Goal: Information Seeking & Learning: Learn about a topic

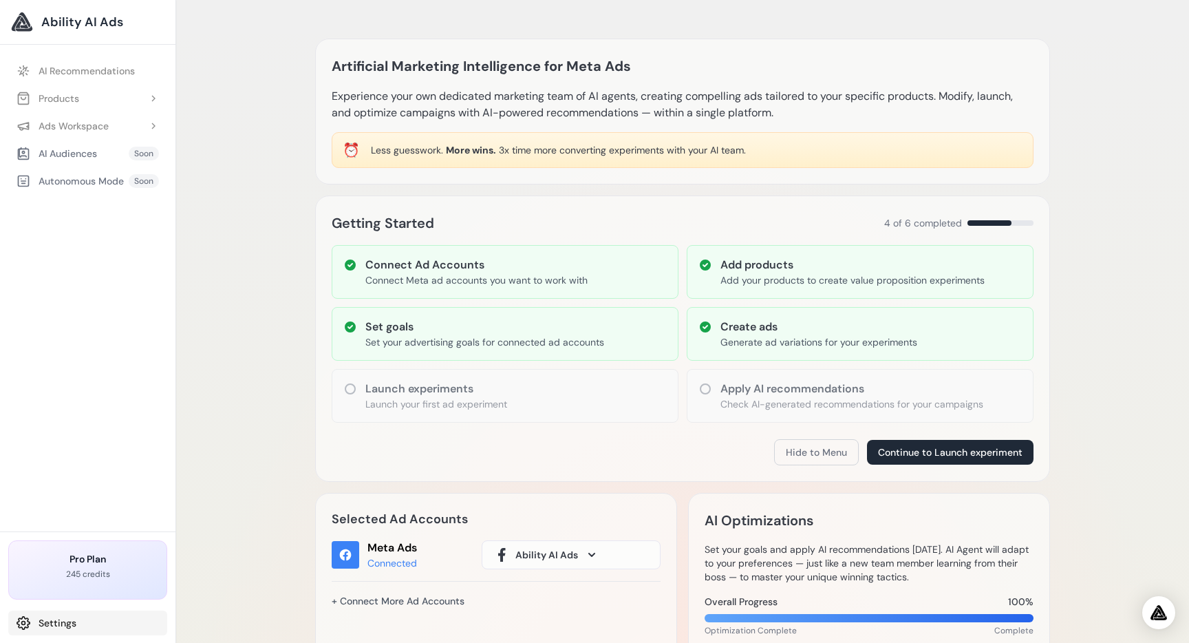
click at [75, 623] on link "Settings" at bounding box center [87, 623] width 159 height 25
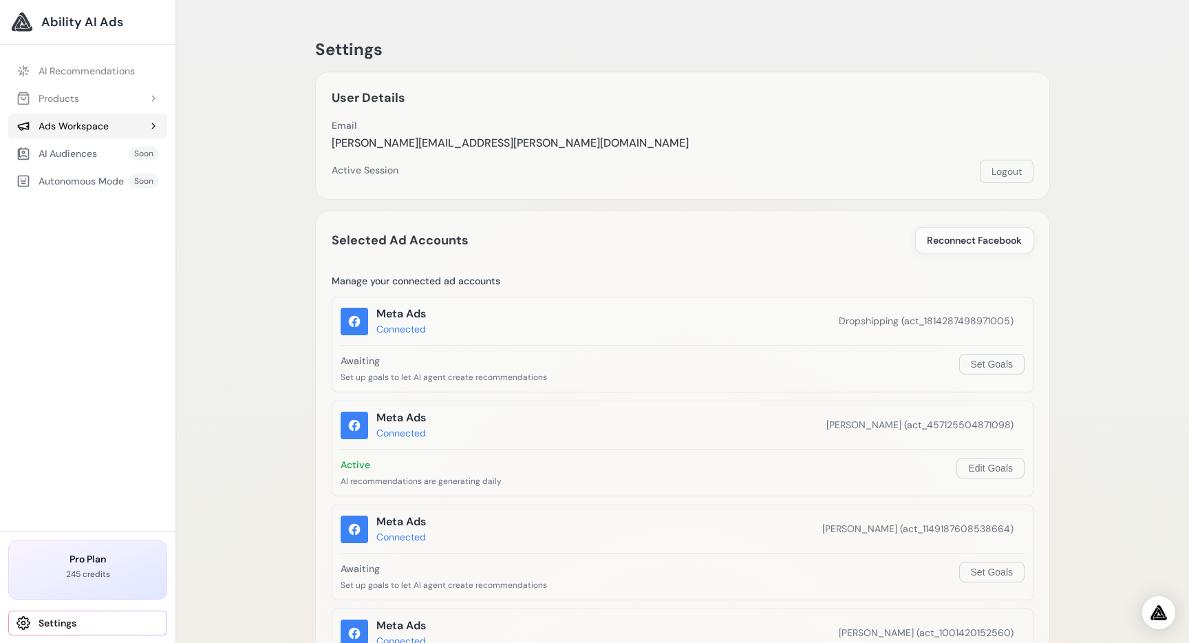
click at [93, 130] on div "Ads Workspace" at bounding box center [63, 126] width 92 height 14
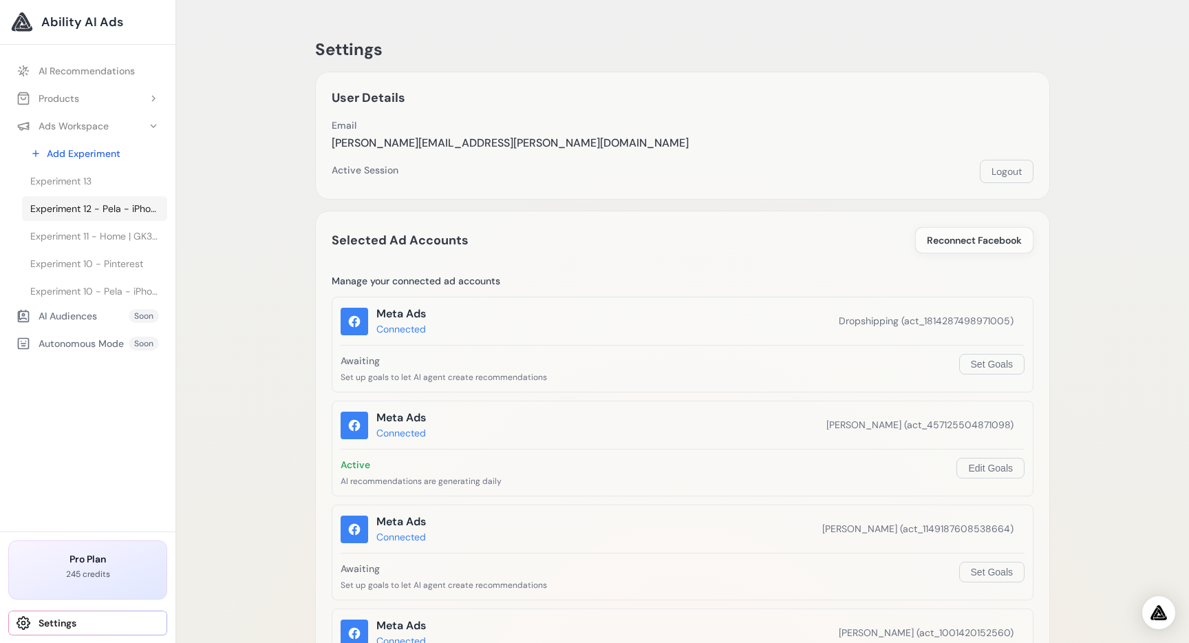
click at [89, 202] on span "Experiment 12 - Pela - iPhone, Google Pixel & Samsung Galaxy Phone Cases | Vaca…" at bounding box center [94, 209] width 129 height 14
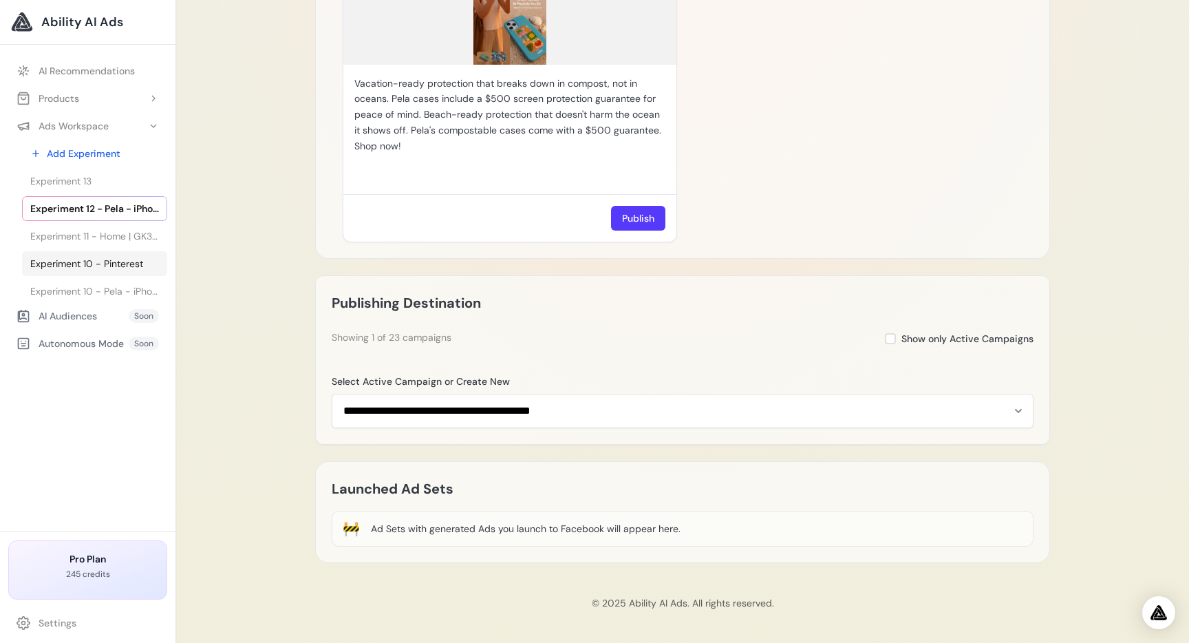
scroll to position [223, 0]
click at [112, 282] on span "Experiment 3 - Gardening Subscription Boxes | POT GANG" at bounding box center [94, 289] width 129 height 14
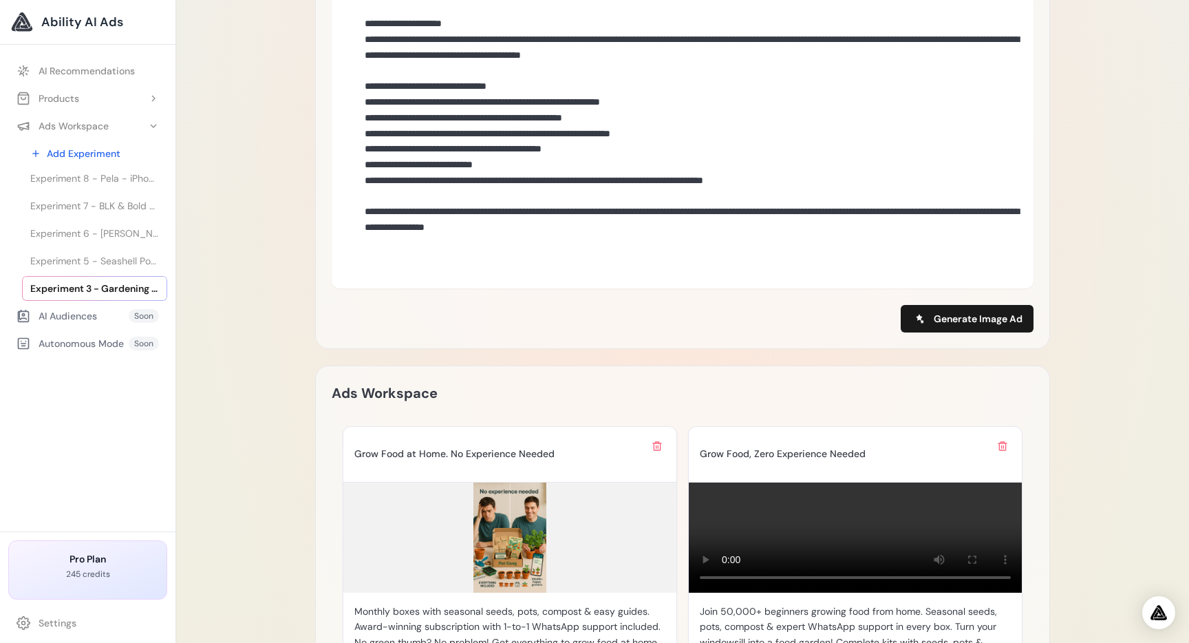
scroll to position [931, 0]
click at [99, 238] on span "Experiment 6 - [PERSON_NAME] und mehr Produkte - [PERSON_NAME] und mehr Produkt…" at bounding box center [94, 233] width 129 height 14
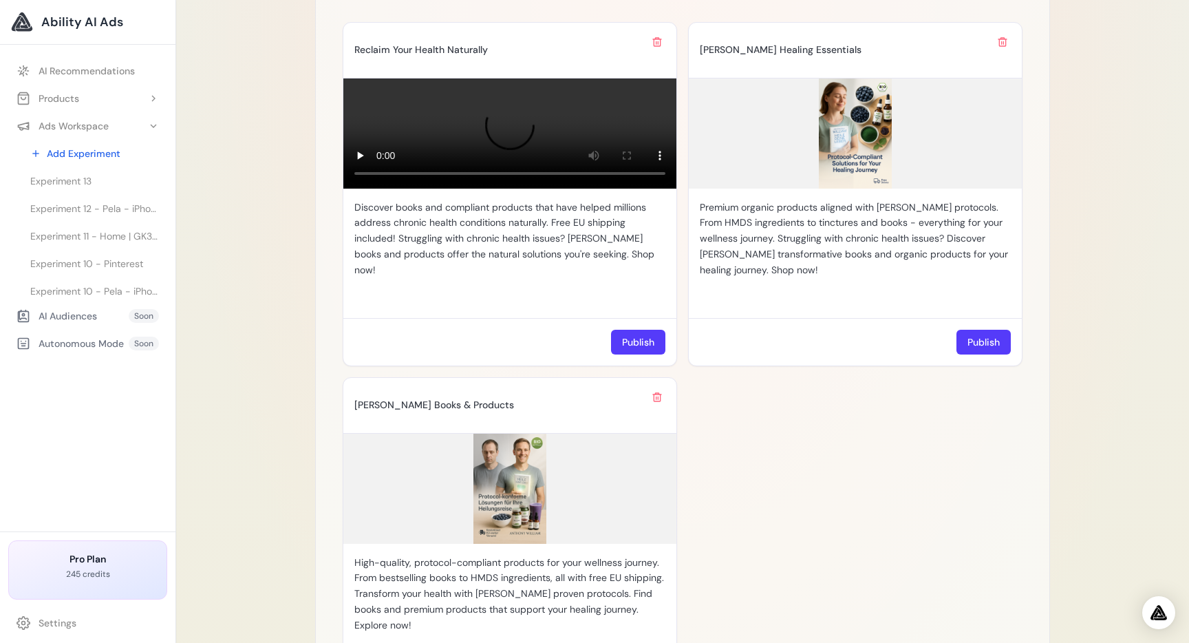
scroll to position [1151, 0]
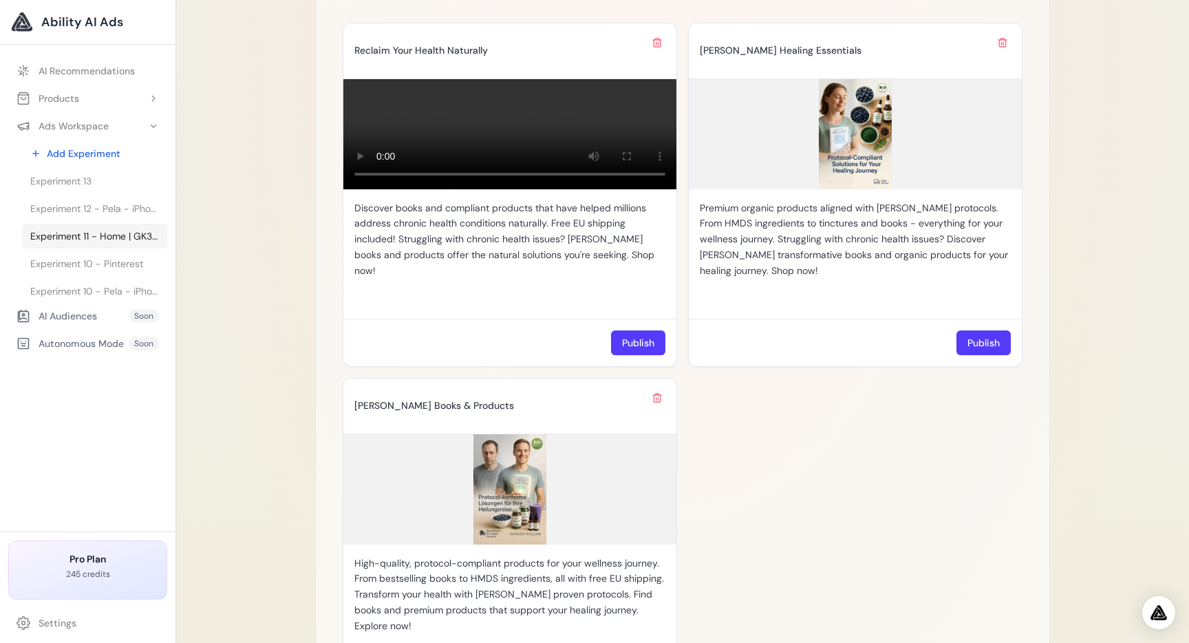
click at [105, 236] on span "Experiment 11 - Home | GK3 Capital" at bounding box center [94, 236] width 129 height 14
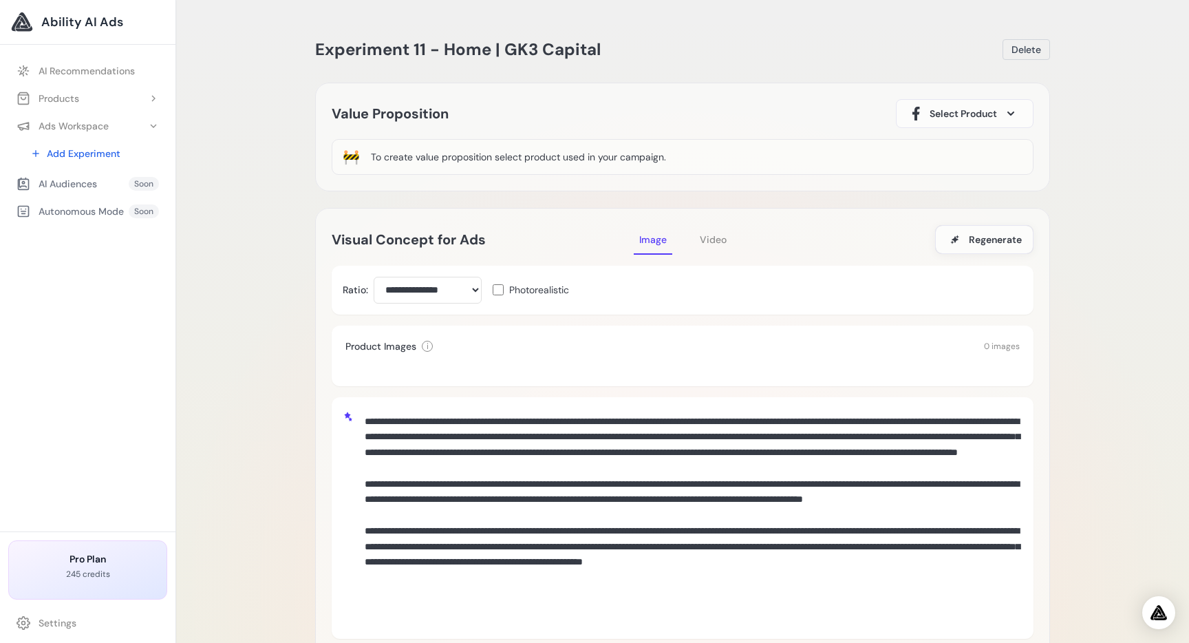
click at [224, 343] on div "Experiment 11 - Home | GK3 Capital Delete Loading Experiment Processing experim…" at bounding box center [682, 584] width 1013 height 1169
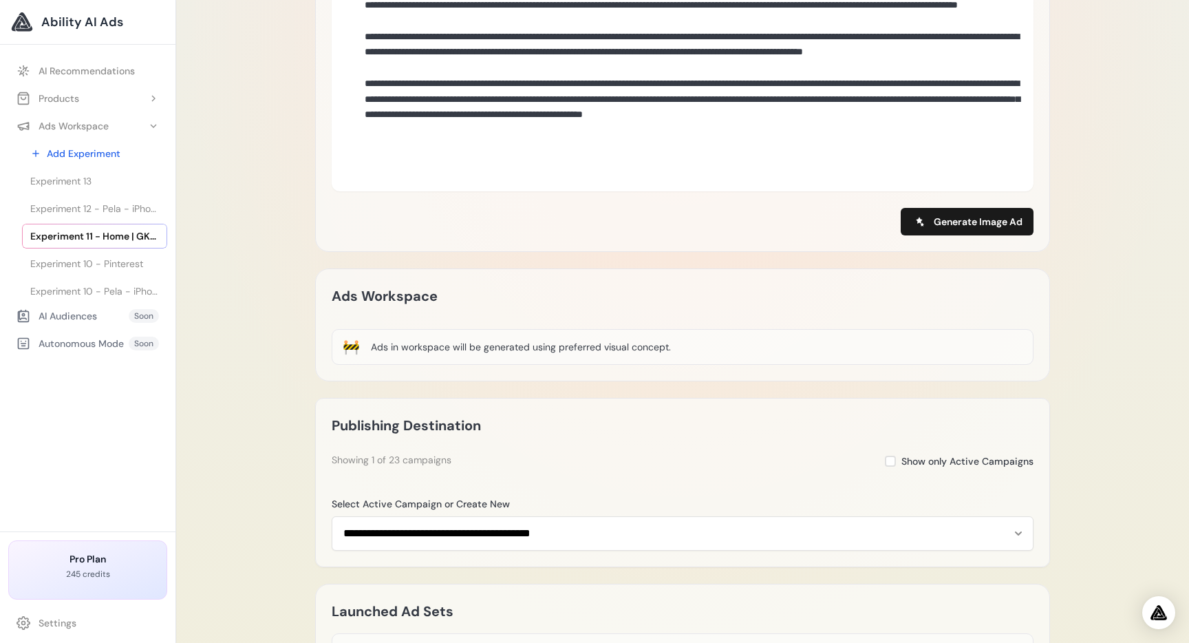
scroll to position [789, 0]
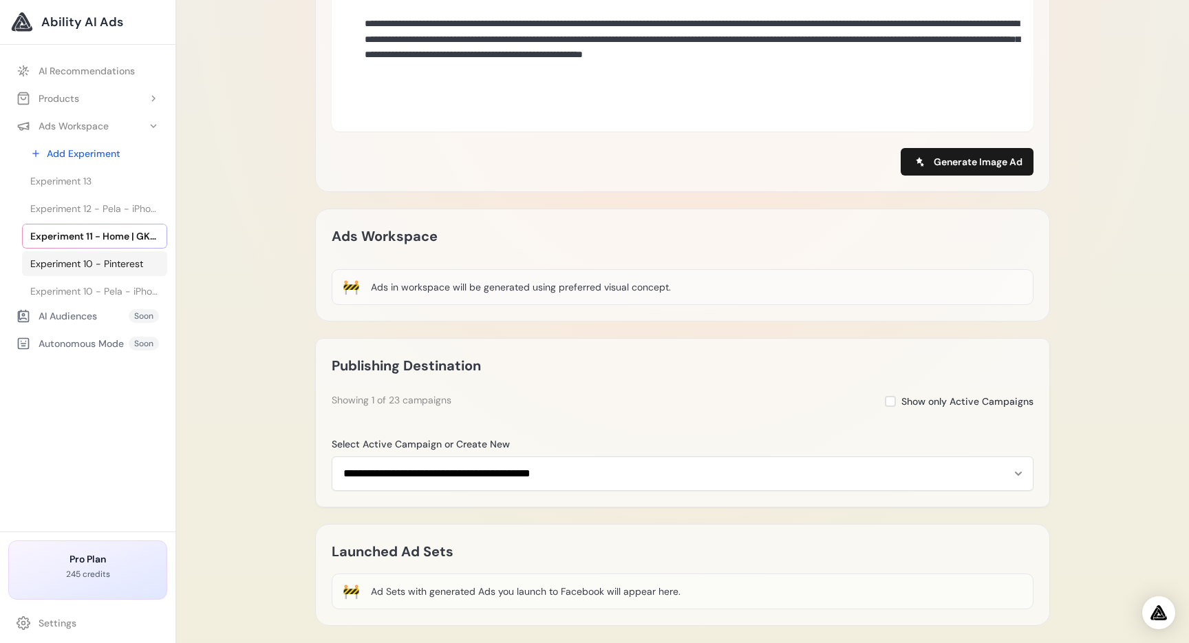
click at [92, 268] on span "Experiment 10 - Pinterest" at bounding box center [86, 264] width 113 height 14
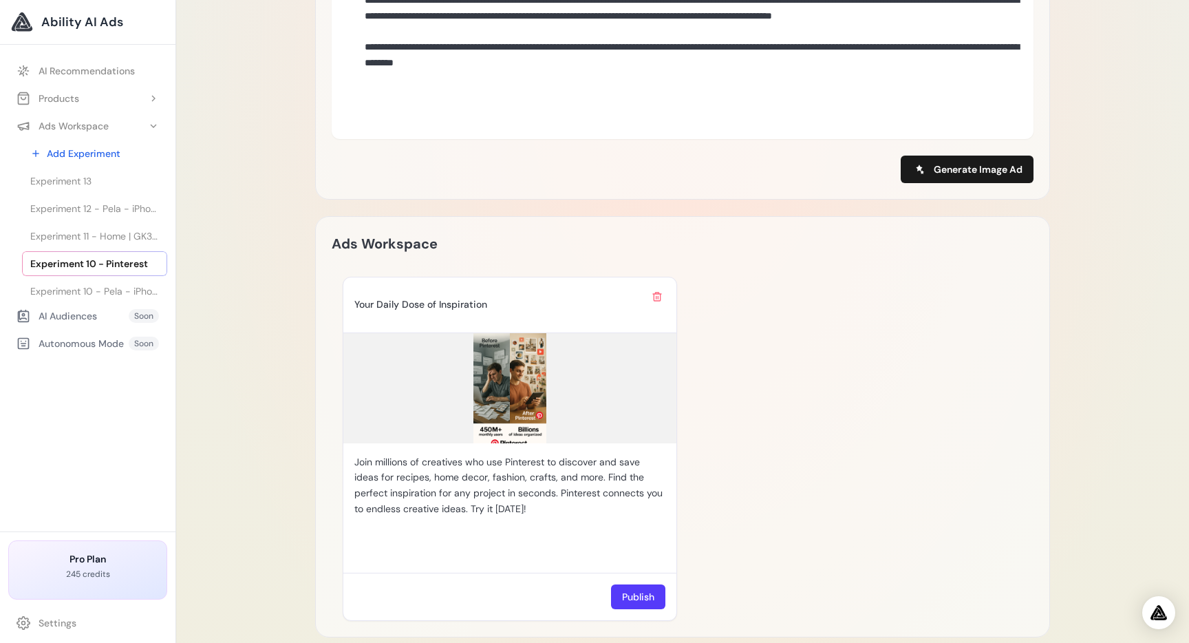
scroll to position [852, 0]
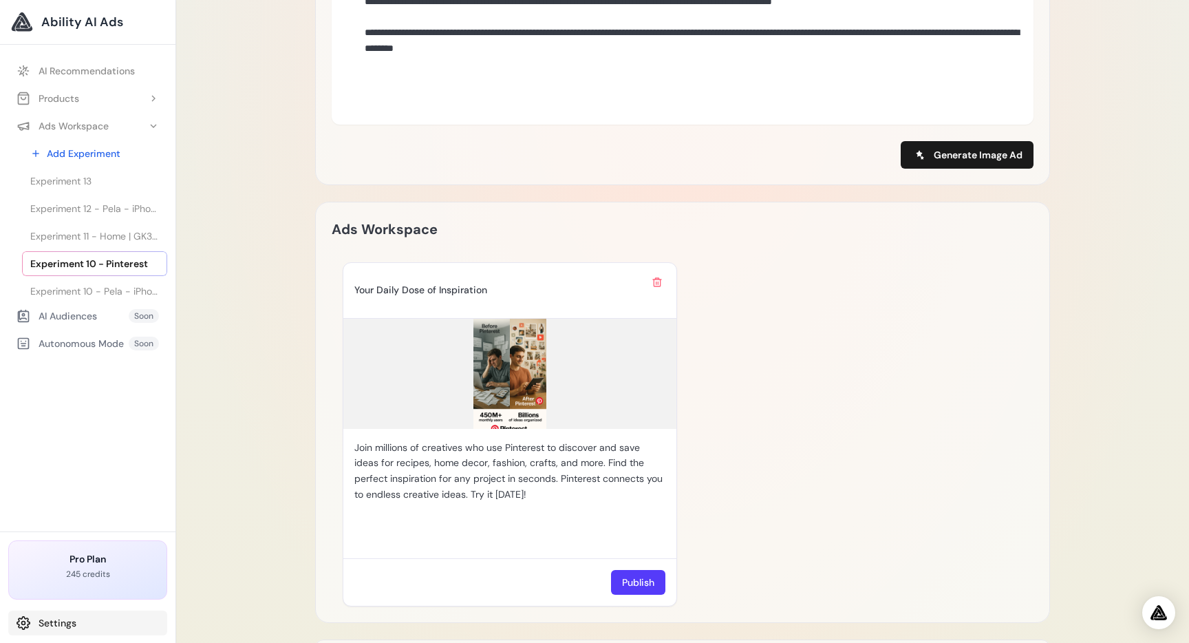
click at [63, 630] on link "Settings" at bounding box center [87, 623] width 159 height 25
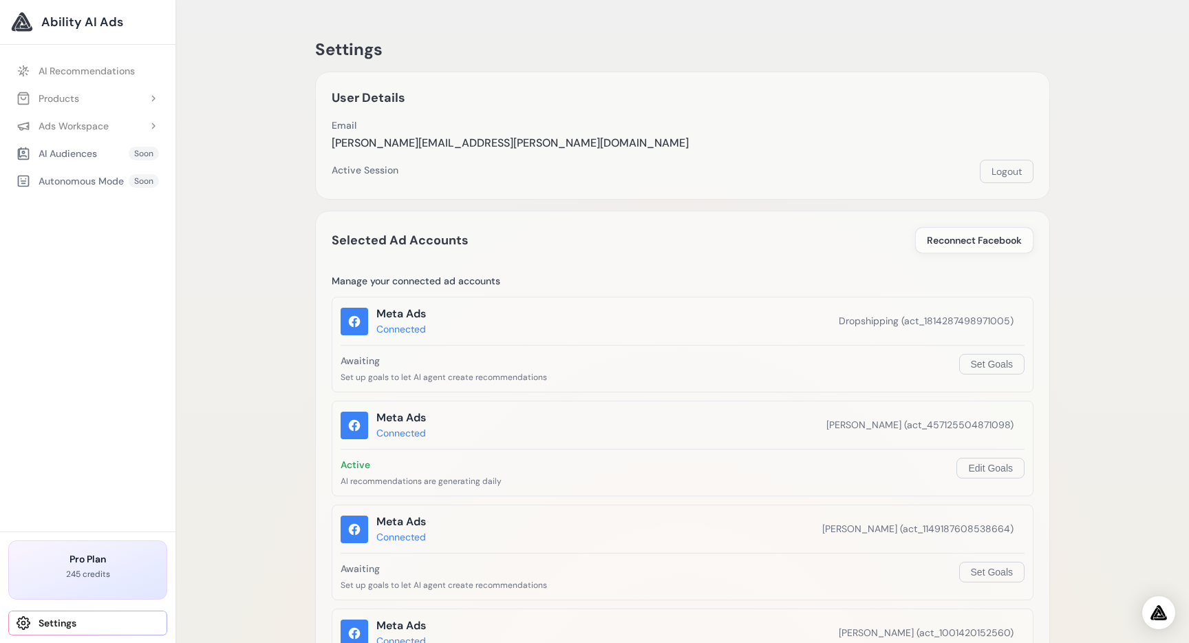
click at [88, 129] on div "Ads Workspace" at bounding box center [63, 126] width 92 height 14
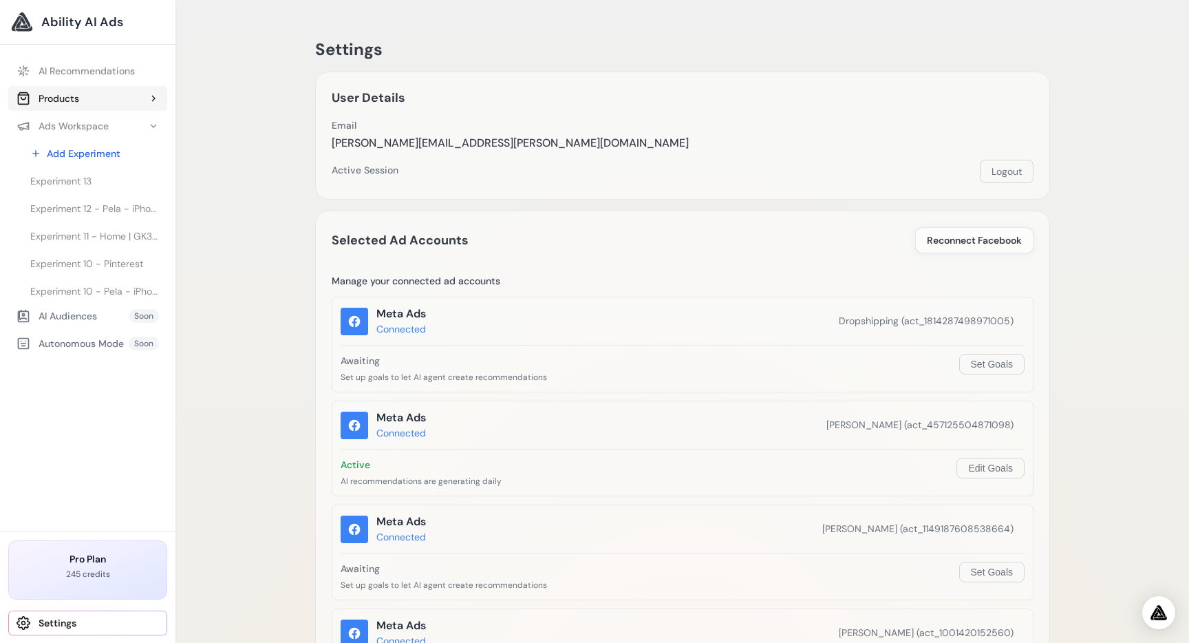
click at [89, 100] on button "Products" at bounding box center [87, 98] width 159 height 25
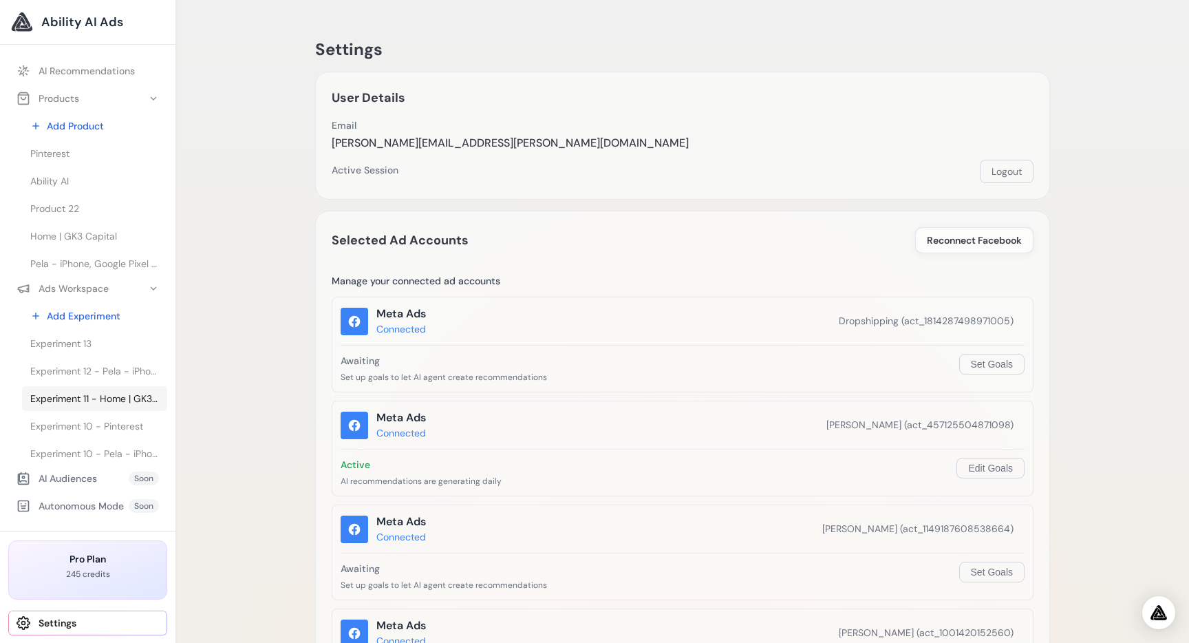
click at [97, 401] on span "Experiment 11 - Home | GK3 Capital" at bounding box center [94, 399] width 129 height 14
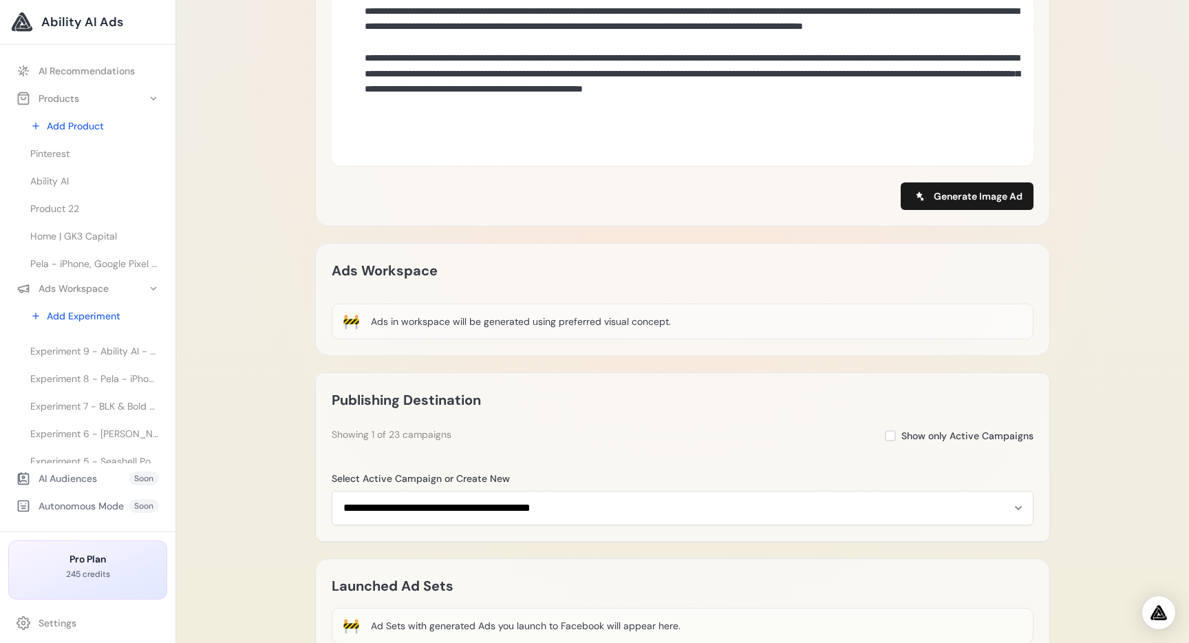
scroll to position [188, 0]
click at [121, 357] on link "Experiment 9 - Ability AI - Ability AI" at bounding box center [94, 348] width 145 height 25
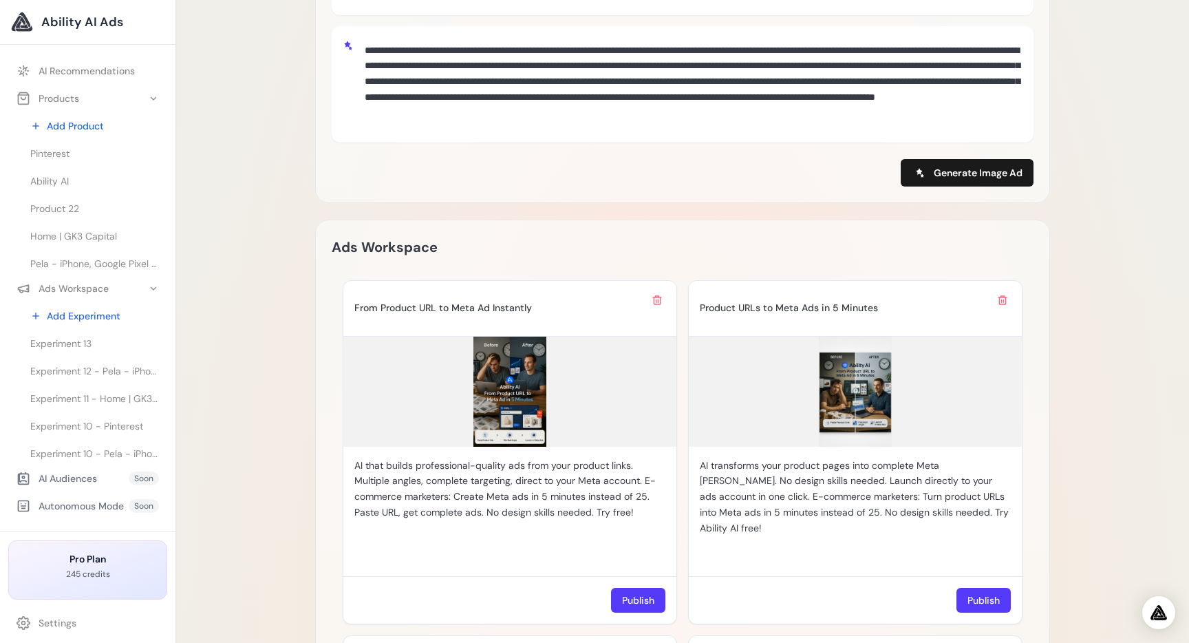
scroll to position [654, 0]
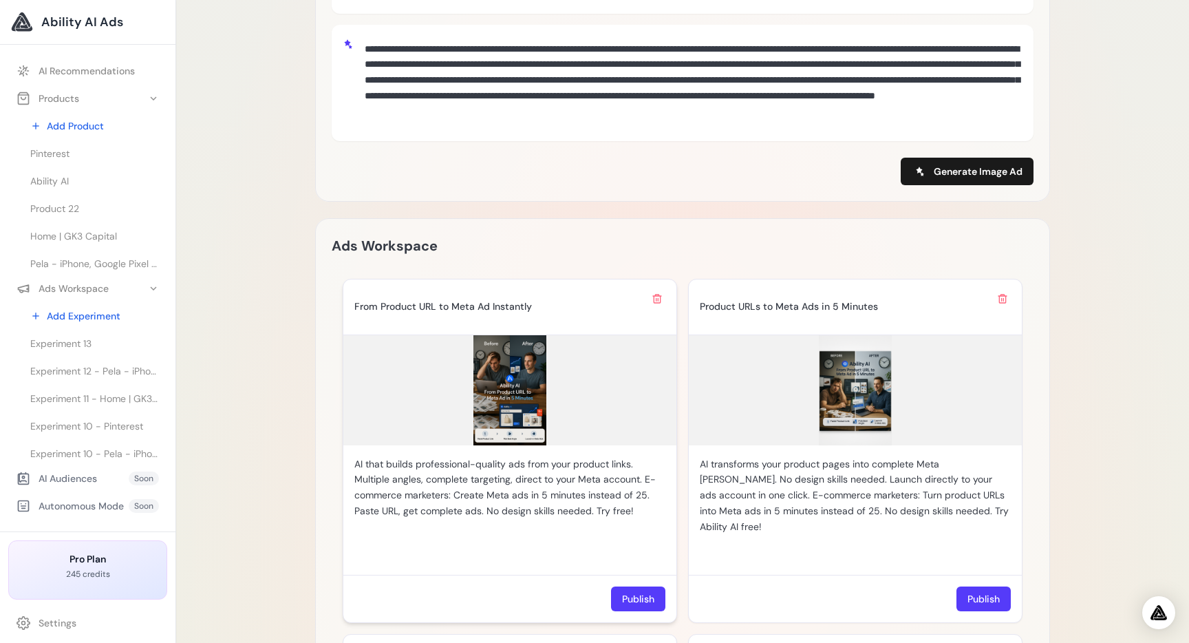
click at [518, 381] on img at bounding box center [509, 390] width 333 height 110
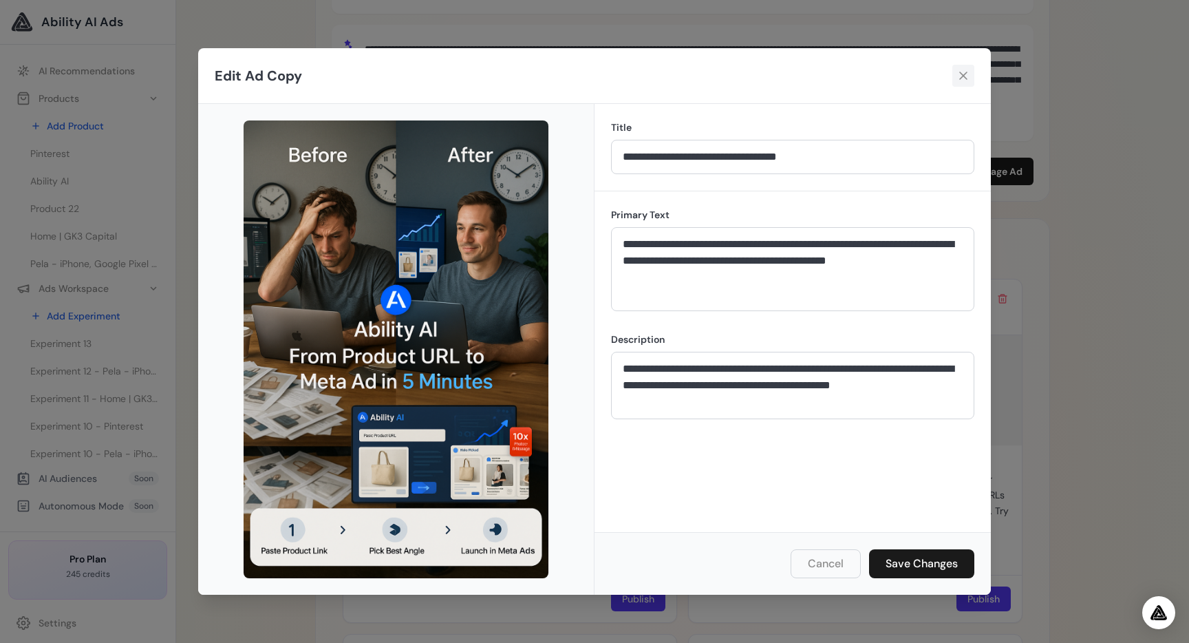
click at [967, 81] on icon at bounding box center [964, 76] width 14 height 14
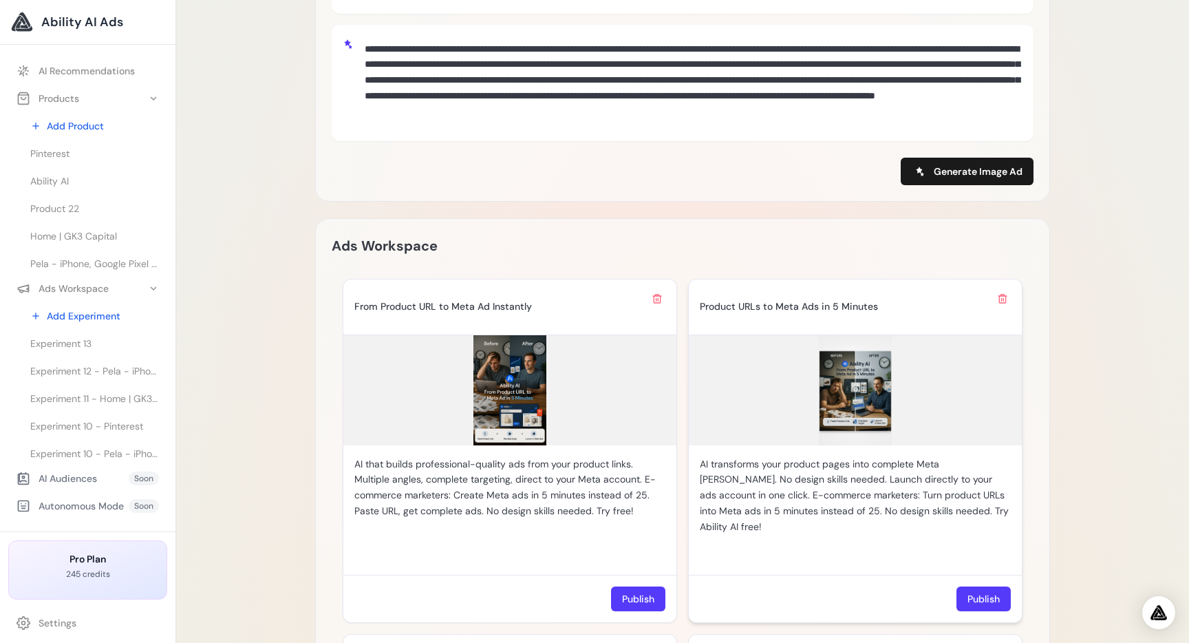
click at [860, 396] on img at bounding box center [855, 390] width 333 height 110
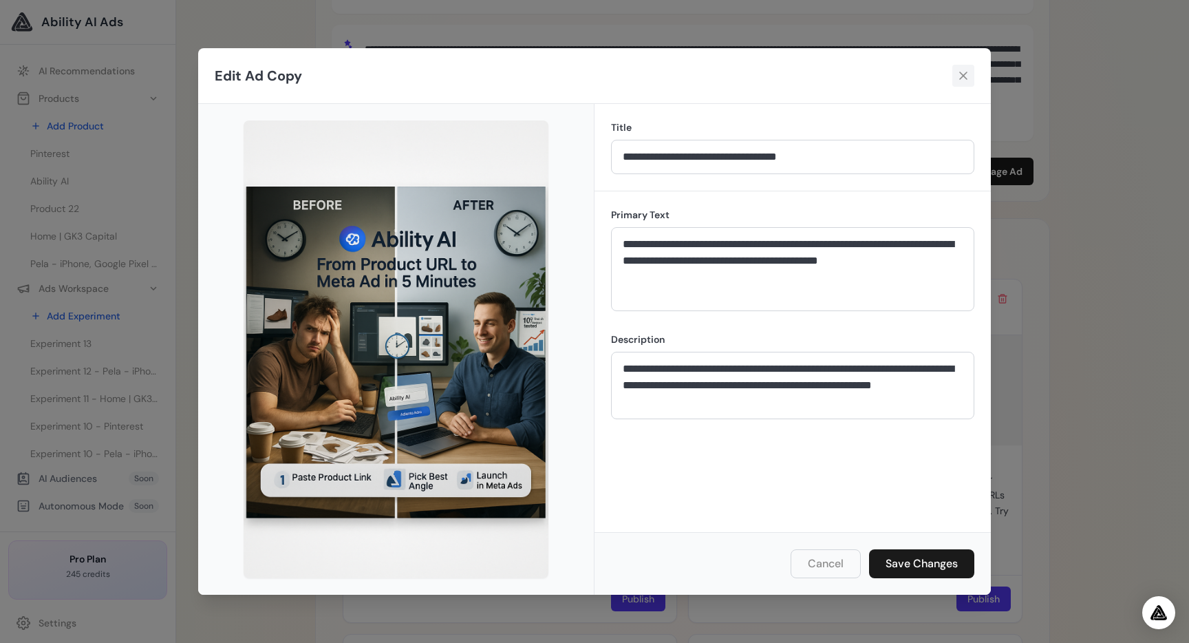
click at [962, 72] on icon at bounding box center [964, 76] width 14 height 14
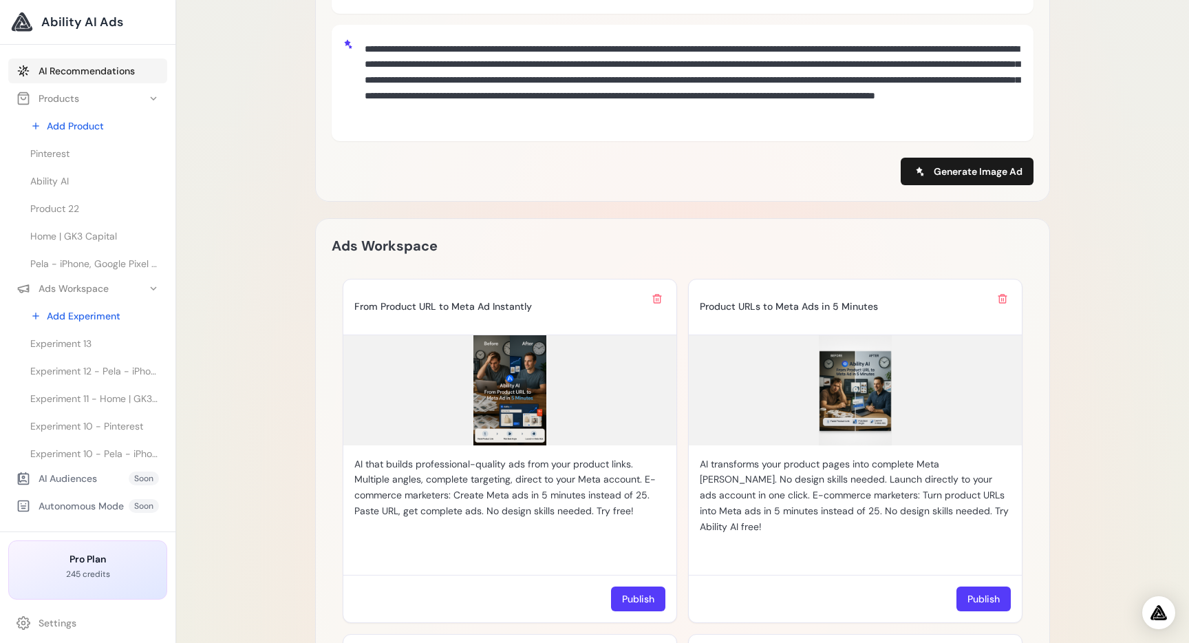
click at [102, 73] on link "AI Recommendations" at bounding box center [87, 71] width 159 height 25
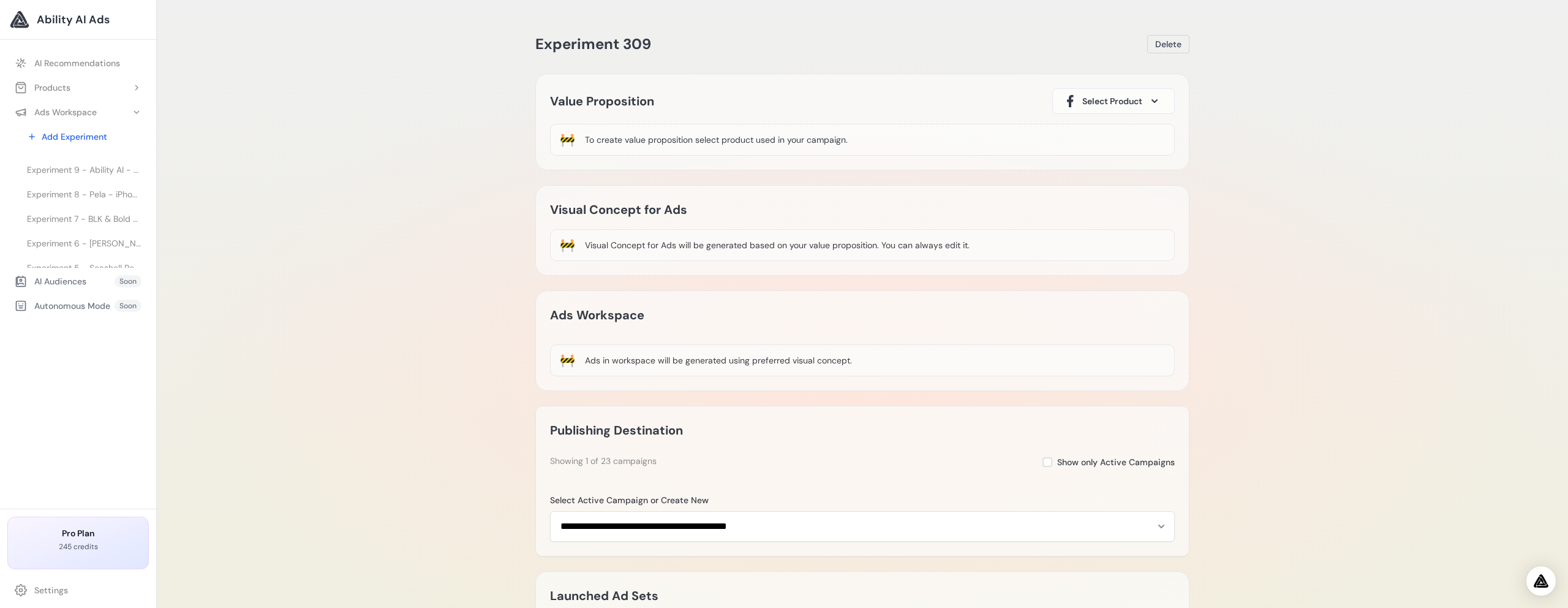
scroll to position [164, 0]
click at [115, 218] on span "Experiment 7 - BLK & Bold Specialty Beverages - Premium Coffees & Teas - BLK & …" at bounding box center [84, 217] width 115 height 12
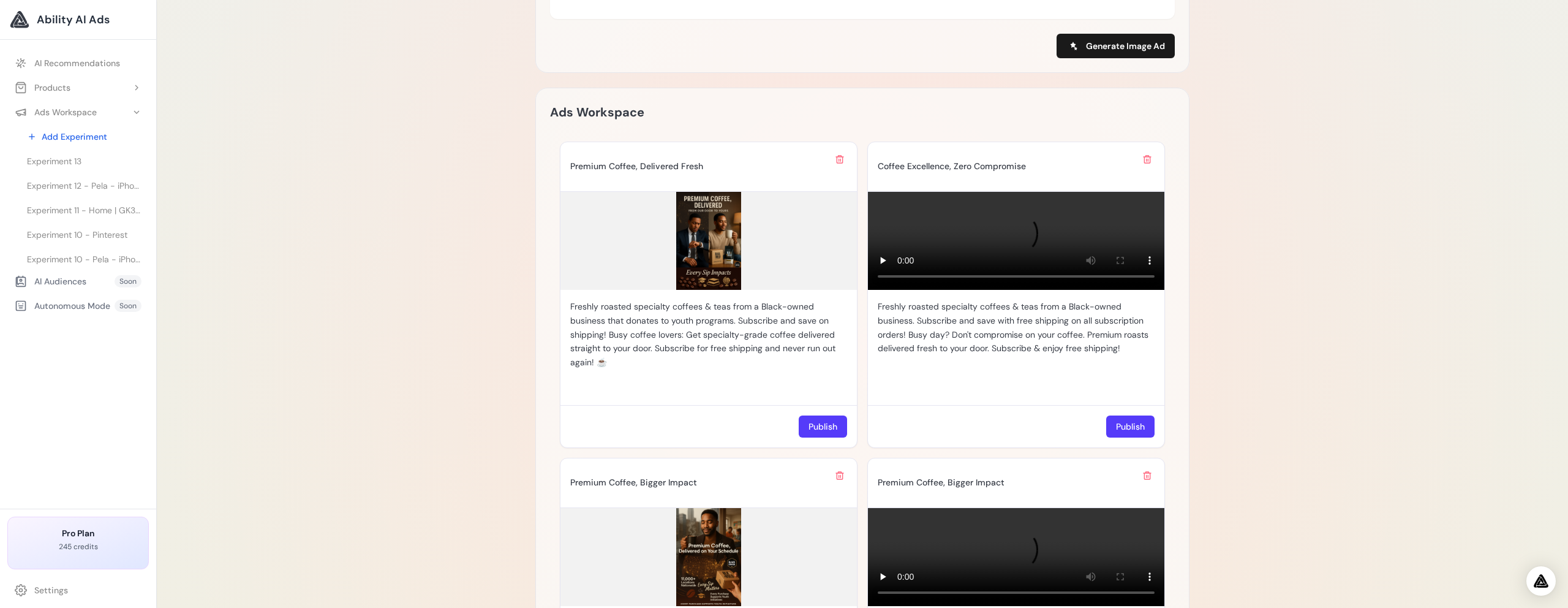
scroll to position [715, 0]
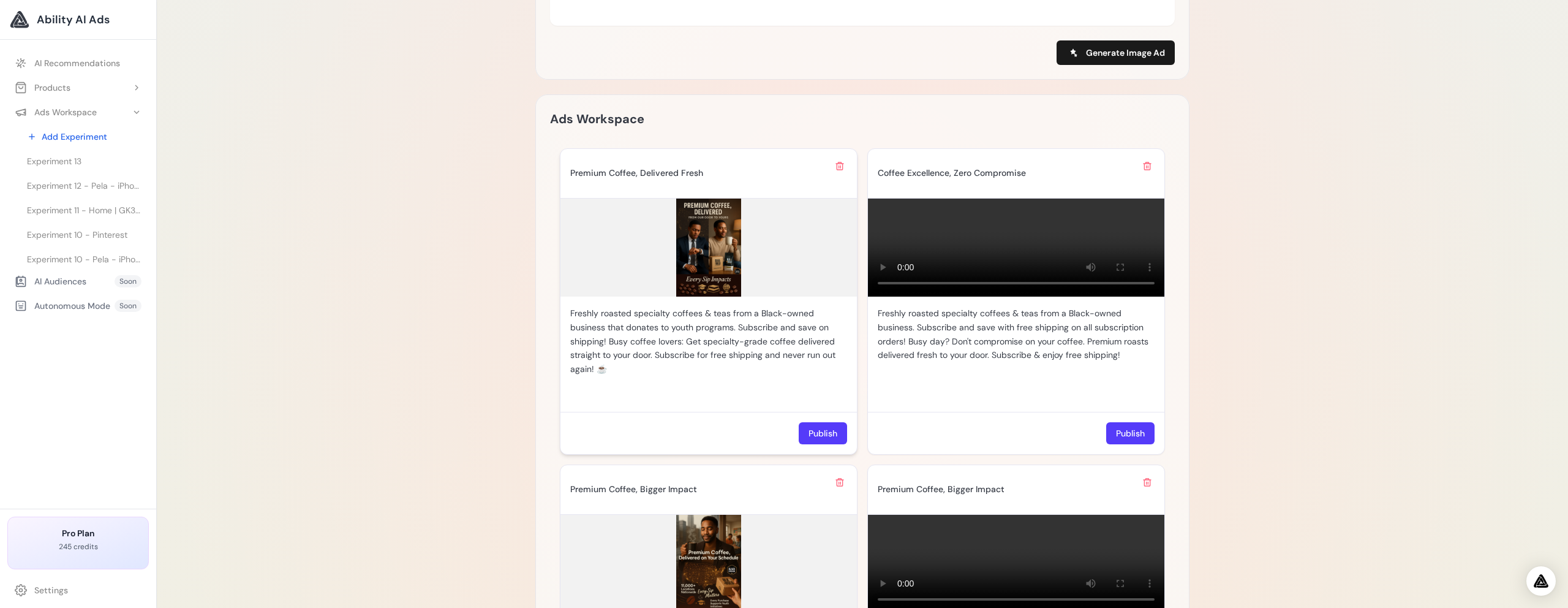
click at [708, 257] on img at bounding box center [708, 247] width 296 height 98
